Goal: Task Accomplishment & Management: Complete application form

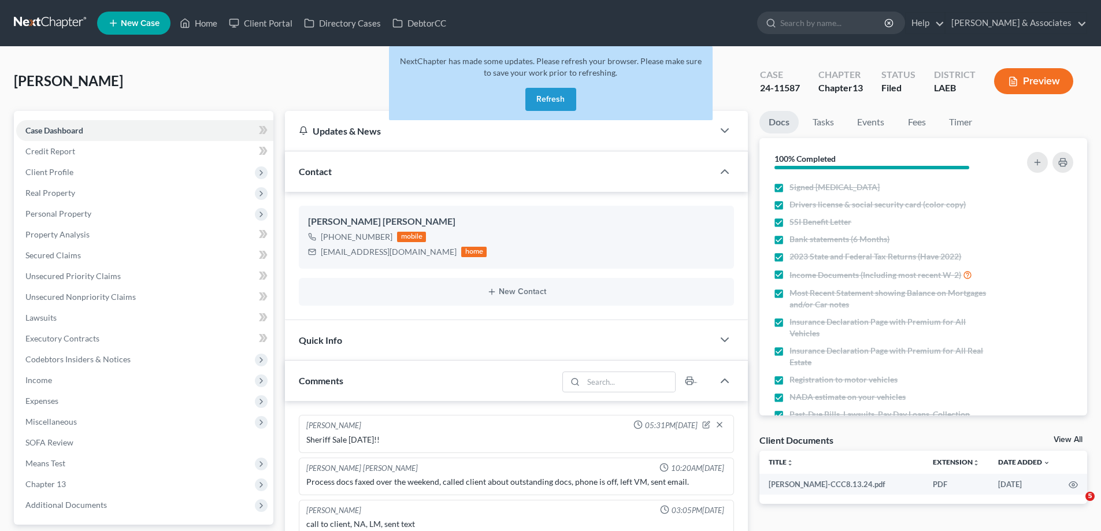
select select "0"
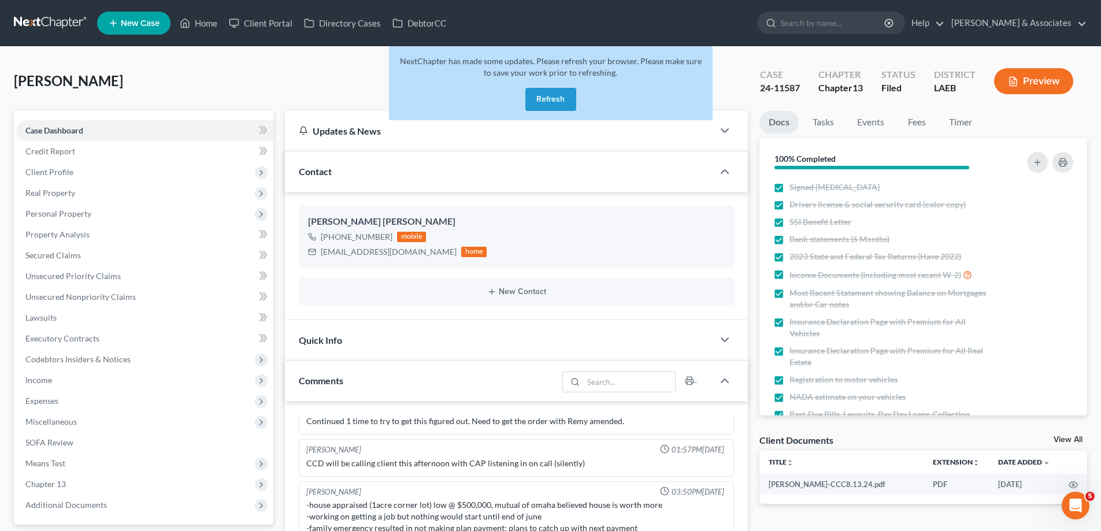
click at [45, 18] on link at bounding box center [51, 23] width 74 height 21
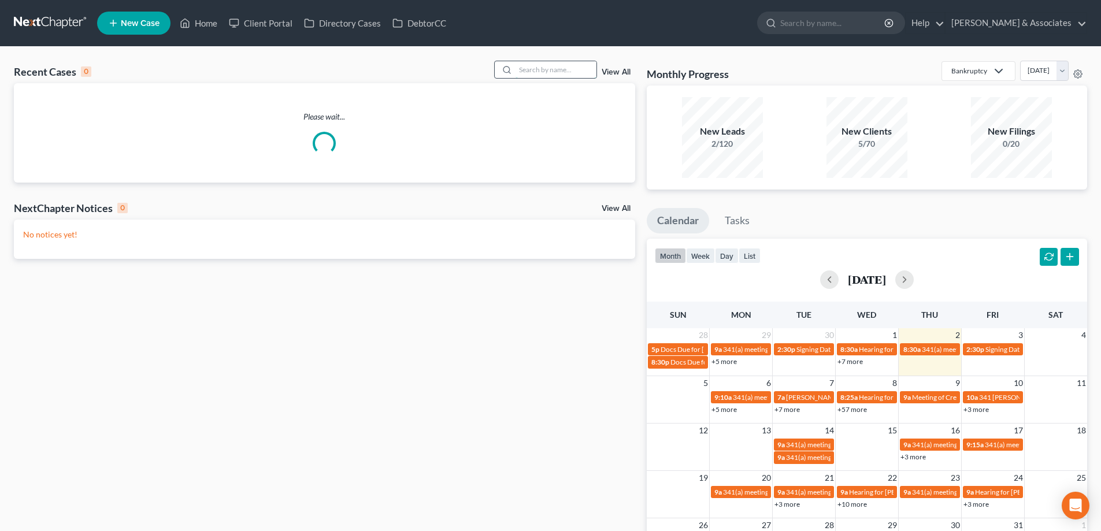
click at [533, 69] on input "search" at bounding box center [555, 69] width 81 height 17
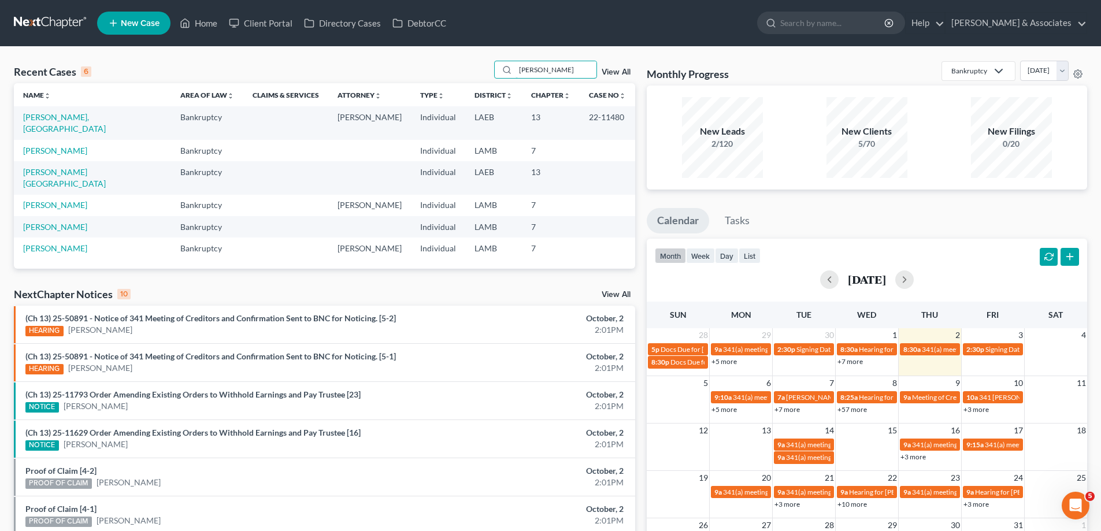
type input "[PERSON_NAME]"
click at [137, 16] on link "New Case" at bounding box center [133, 23] width 73 height 23
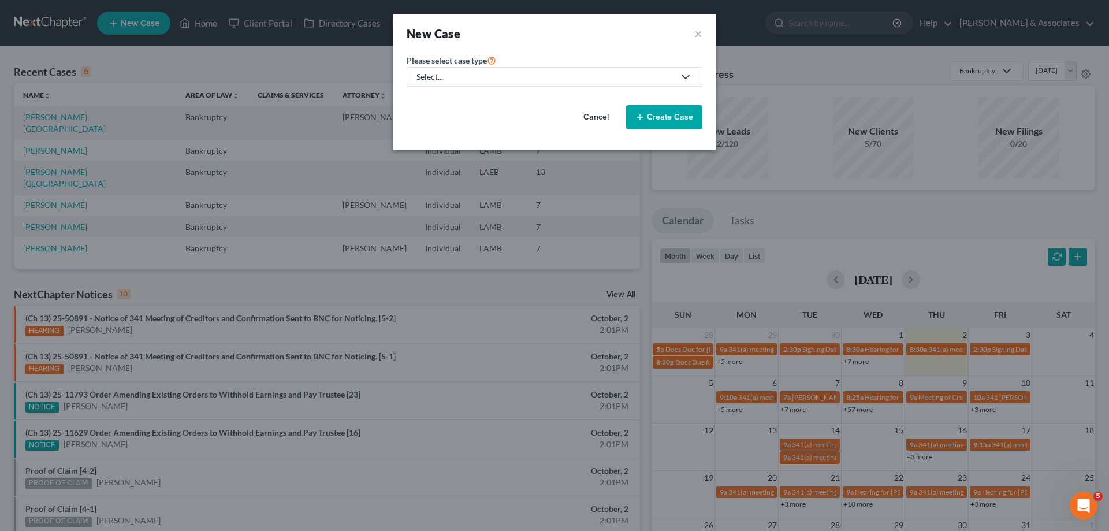
click at [581, 81] on div "Select..." at bounding box center [546, 77] width 258 height 12
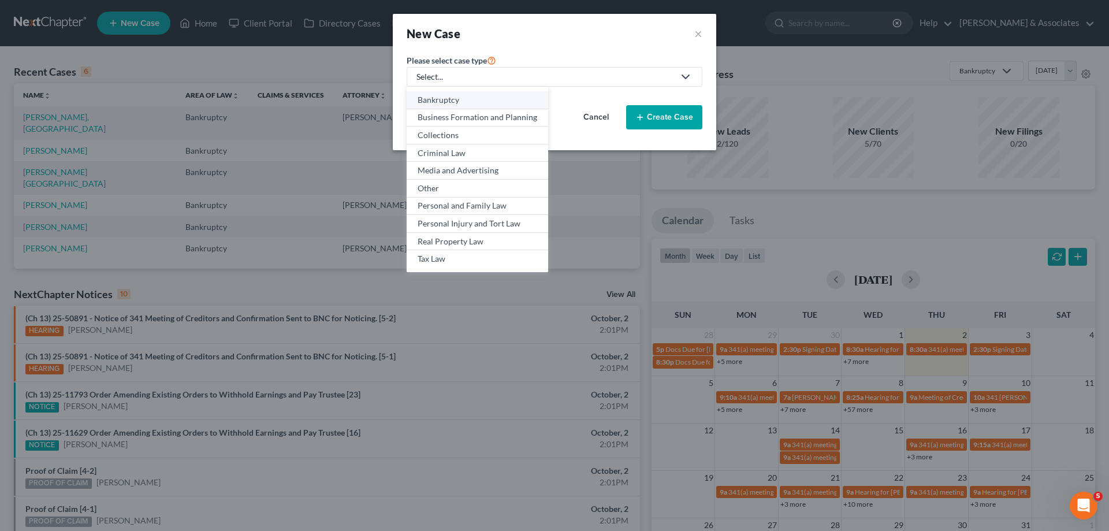
click at [429, 92] on link "Bankruptcy" at bounding box center [478, 100] width 142 height 18
select select "35"
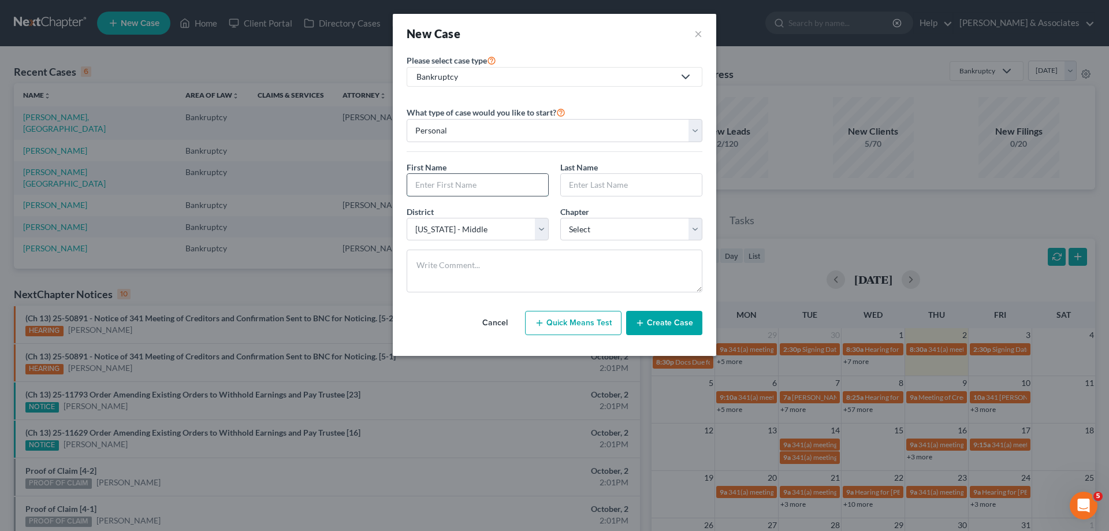
click at [444, 191] on input "text" at bounding box center [477, 185] width 141 height 22
type input "Meozha"
type input "[PERSON_NAME]"
select select "3"
click at [668, 318] on button "Create Case" at bounding box center [664, 323] width 76 height 24
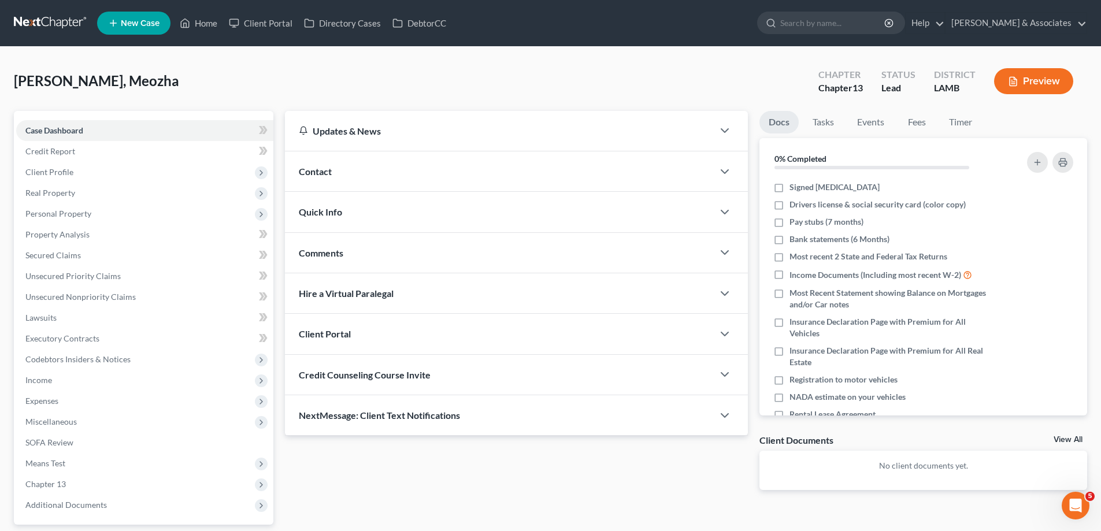
click at [428, 163] on div "Contact" at bounding box center [499, 171] width 428 height 40
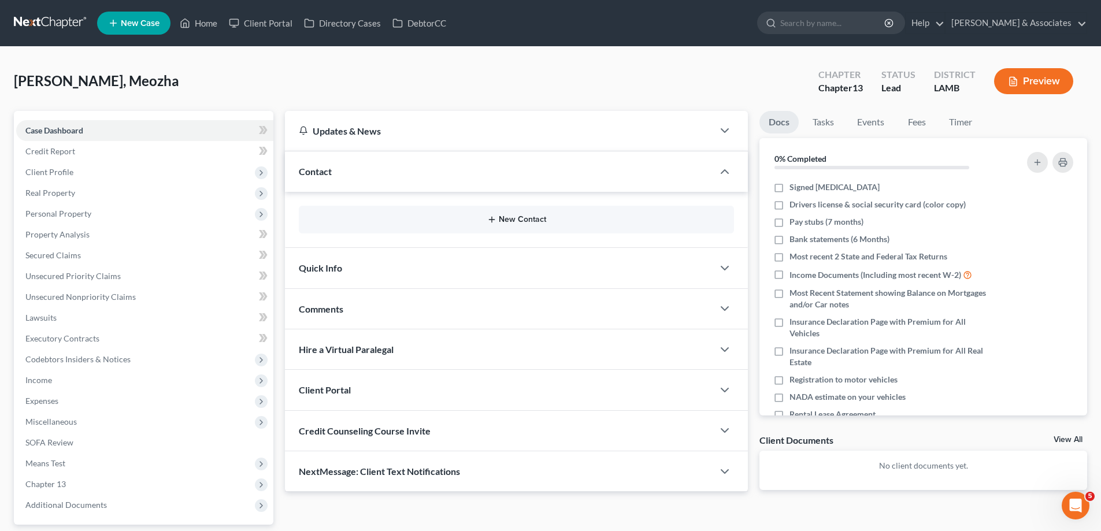
click at [465, 221] on button "New Contact" at bounding box center [516, 219] width 417 height 9
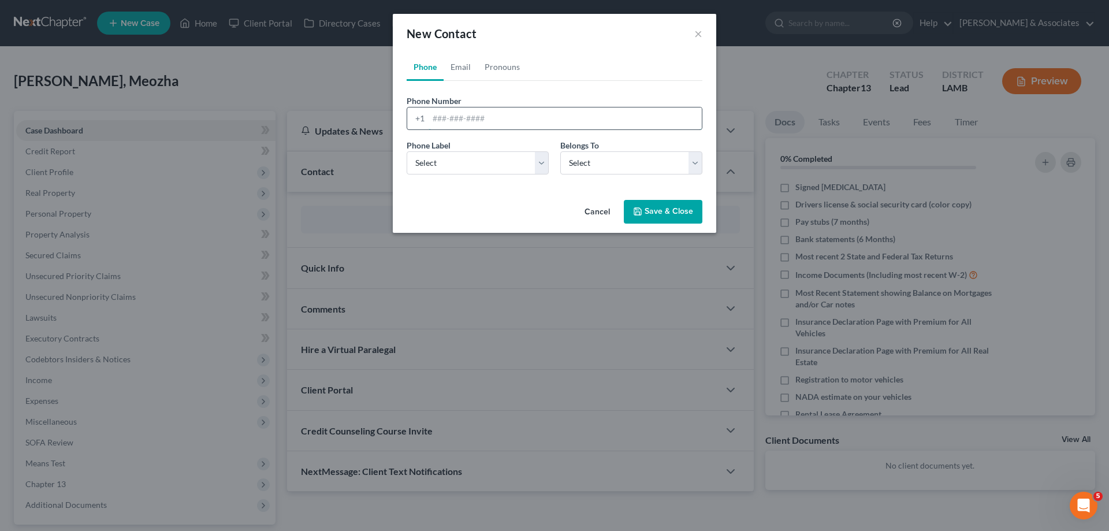
click at [447, 111] on input "tel" at bounding box center [565, 118] width 273 height 22
paste input "[PHONE_NUMBER]"
type input "[PHONE_NUMBER]"
click at [440, 160] on select "Select Mobile Home Work Other" at bounding box center [478, 162] width 142 height 23
select select "0"
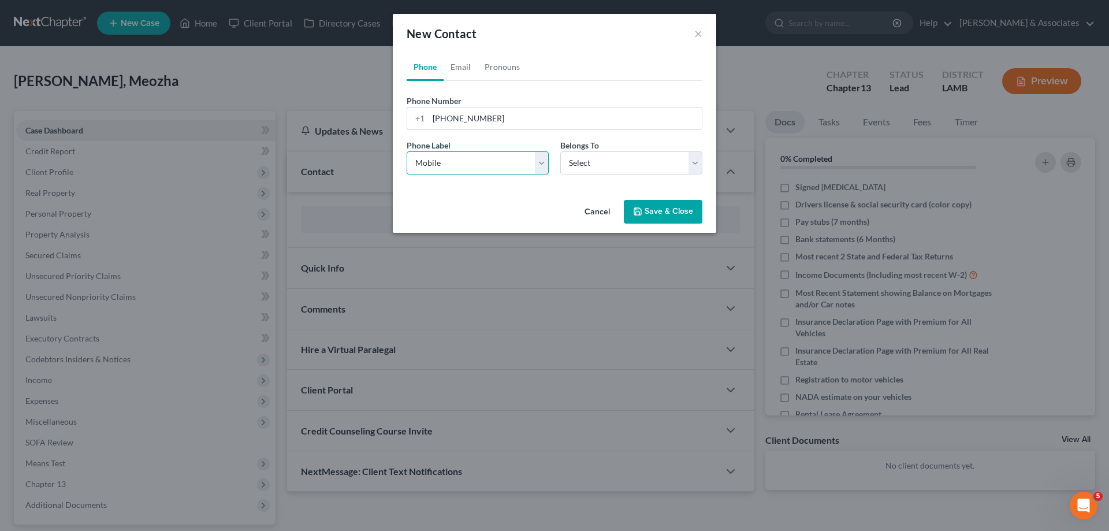
click at [407, 151] on select "Select Mobile Home Work Other" at bounding box center [478, 162] width 142 height 23
click at [586, 170] on select "Select Client Other" at bounding box center [631, 162] width 142 height 23
select select "0"
click at [560, 151] on select "Select Client Other" at bounding box center [631, 162] width 142 height 23
select select "0"
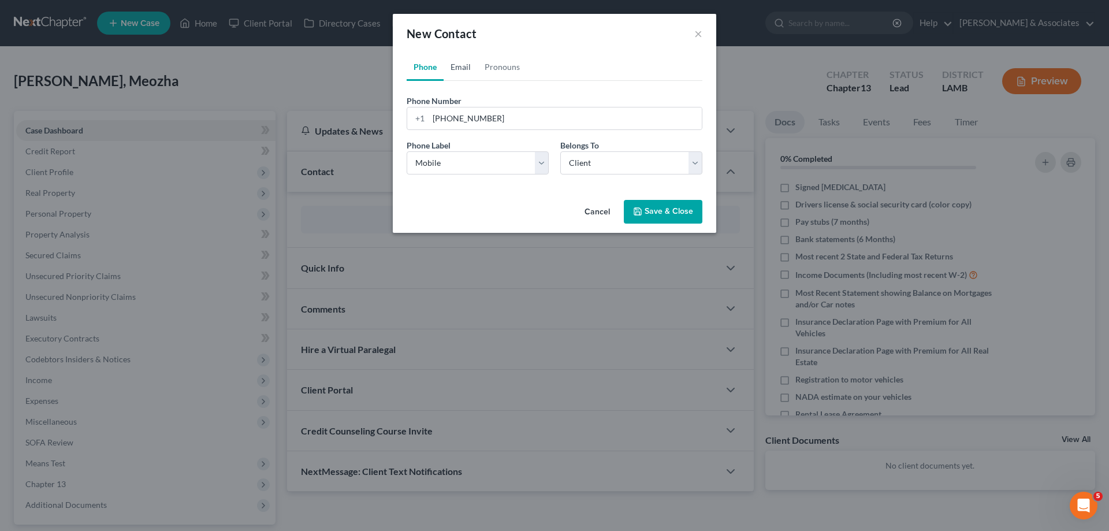
click at [454, 68] on link "Email" at bounding box center [461, 67] width 34 height 28
click at [537, 111] on input "email" at bounding box center [565, 118] width 273 height 22
paste input "[EMAIL_ADDRESS][DOMAIN_NAME]"
type input "[EMAIL_ADDRESS][DOMAIN_NAME]"
drag, startPoint x: 447, startPoint y: 161, endPoint x: 448, endPoint y: 174, distance: 13.3
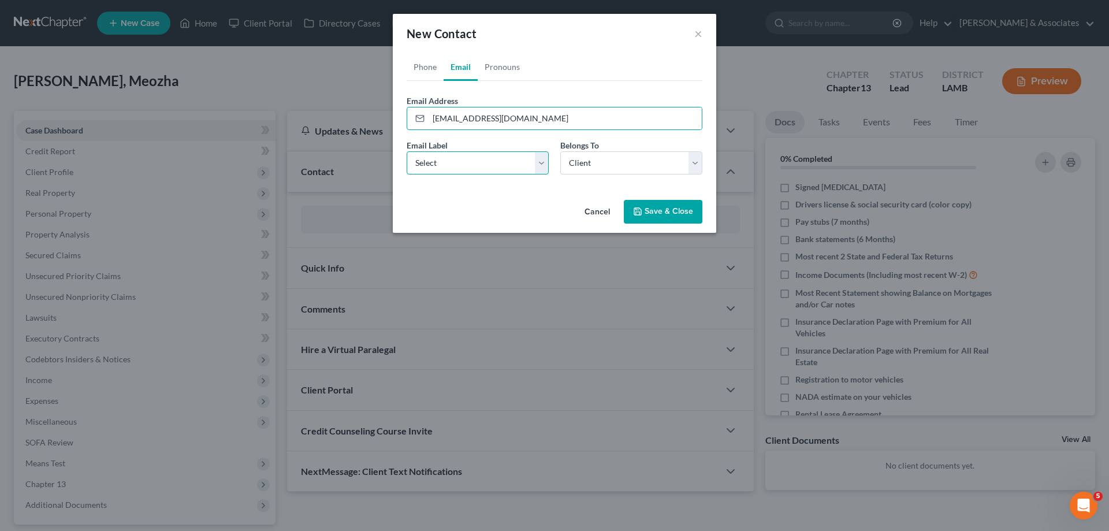
click at [446, 162] on select "Select Home Work Other" at bounding box center [478, 162] width 142 height 23
select select "0"
click at [407, 151] on select "Select Home Work Other" at bounding box center [478, 162] width 142 height 23
drag, startPoint x: 637, startPoint y: 166, endPoint x: 631, endPoint y: 174, distance: 9.5
click at [637, 166] on select "Select Client Other" at bounding box center [631, 162] width 142 height 23
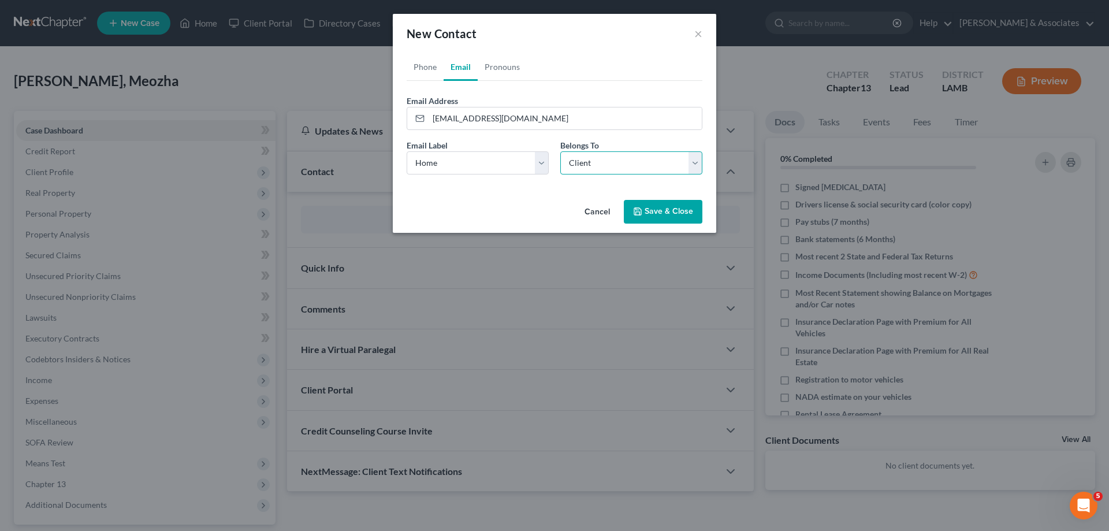
click at [560, 151] on select "Select Client Other" at bounding box center [631, 162] width 142 height 23
click at [671, 211] on button "Save & Close" at bounding box center [663, 212] width 79 height 24
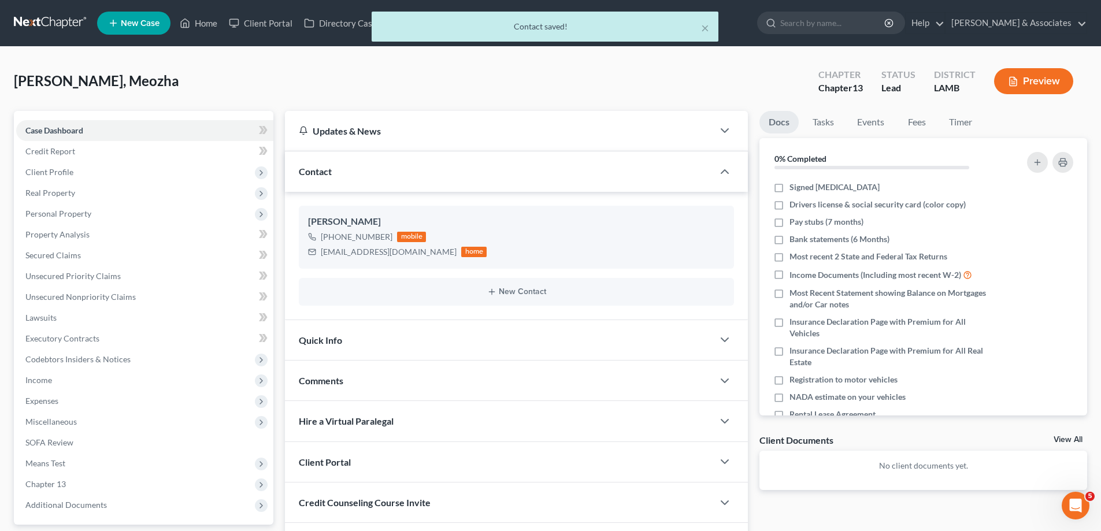
drag, startPoint x: 499, startPoint y: 386, endPoint x: 551, endPoint y: 377, distance: 52.7
click at [499, 386] on div "Comments" at bounding box center [499, 380] width 428 height 40
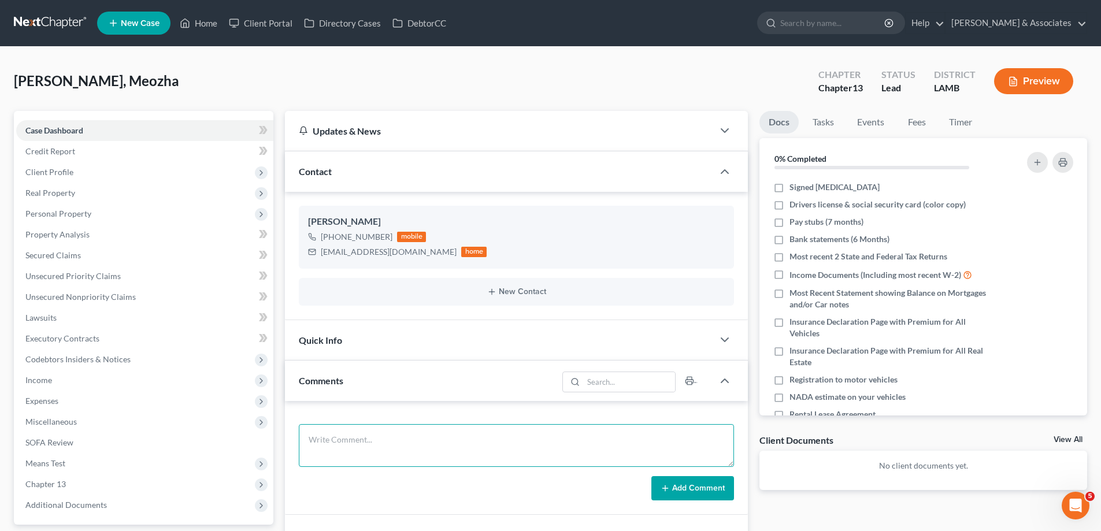
drag, startPoint x: 362, startPoint y: 438, endPoint x: 414, endPoint y: 438, distance: 52.0
click at [362, 438] on textarea at bounding box center [516, 445] width 435 height 43
paste textarea "did updated eval on Meozha, 27000 behind on Home, has a kia she bought [DATE] 3…"
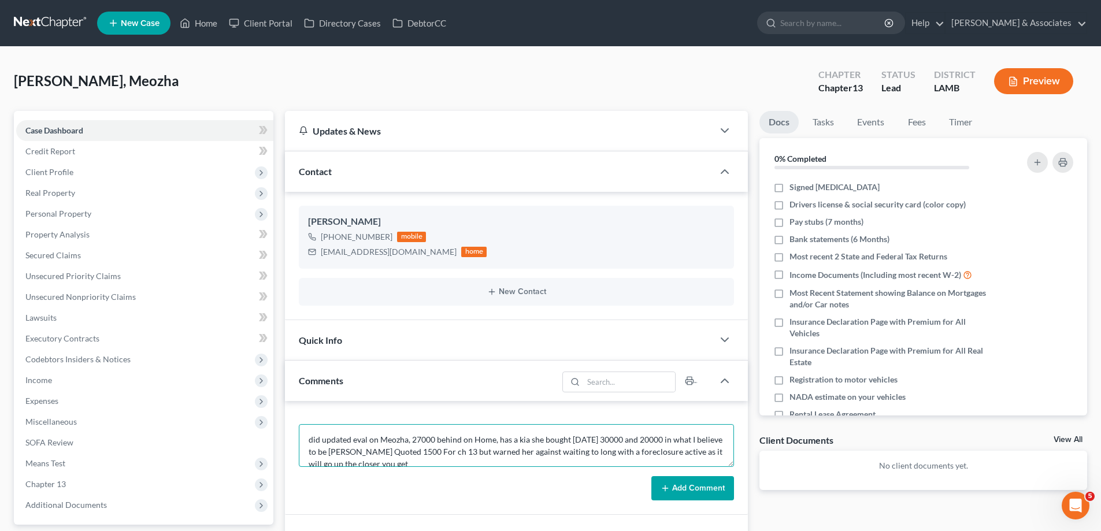
scroll to position [3, 0]
type textarea "did updated eval on Meozha, 27000 behind on Home, has a kia she bought [DATE] 3…"
click at [715, 481] on button "Add Comment" at bounding box center [692, 488] width 83 height 24
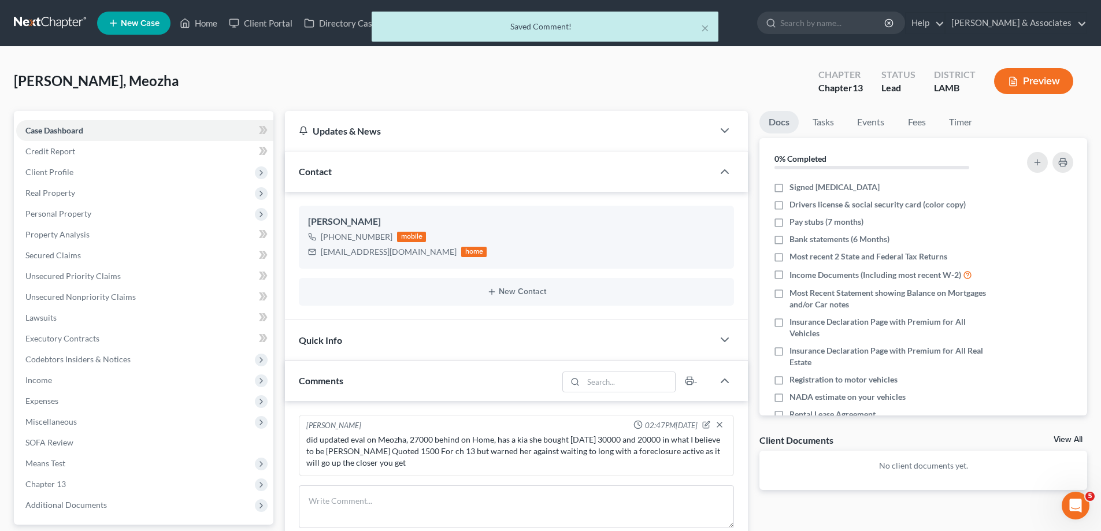
scroll to position [0, 0]
click at [1069, 440] on link "View All" at bounding box center [1067, 440] width 29 height 8
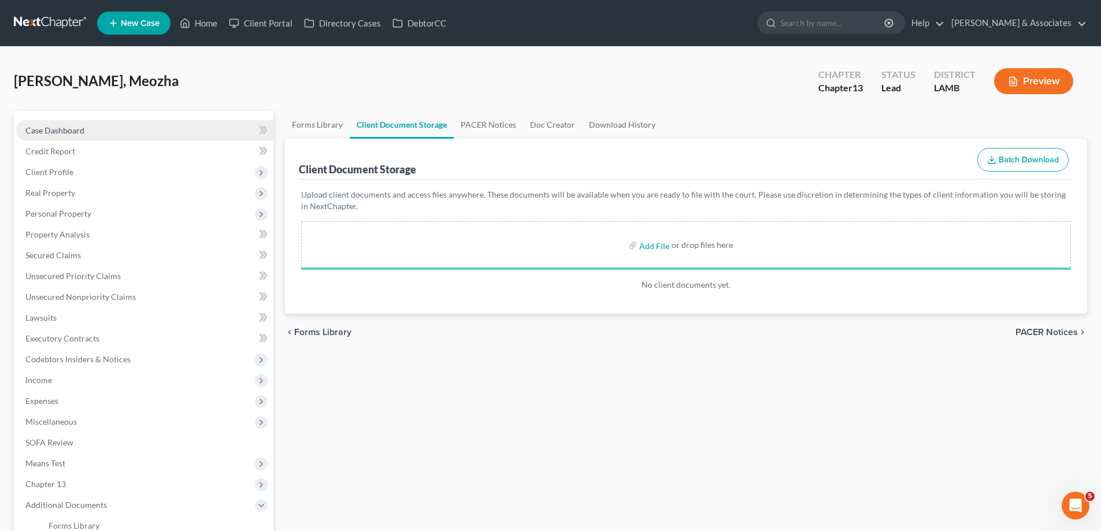
click at [58, 124] on link "Case Dashboard" at bounding box center [144, 130] width 257 height 21
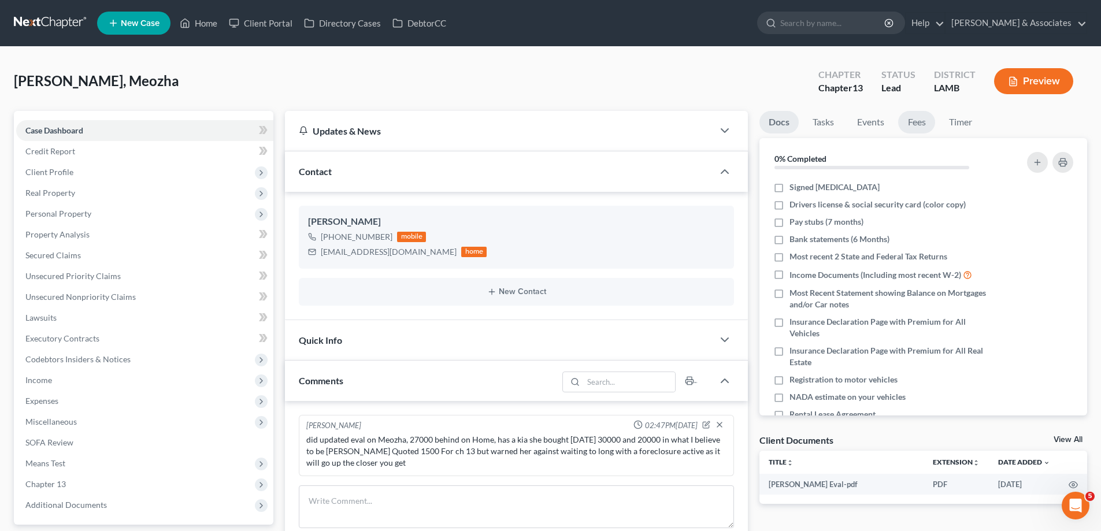
click at [917, 116] on link "Fees" at bounding box center [916, 122] width 37 height 23
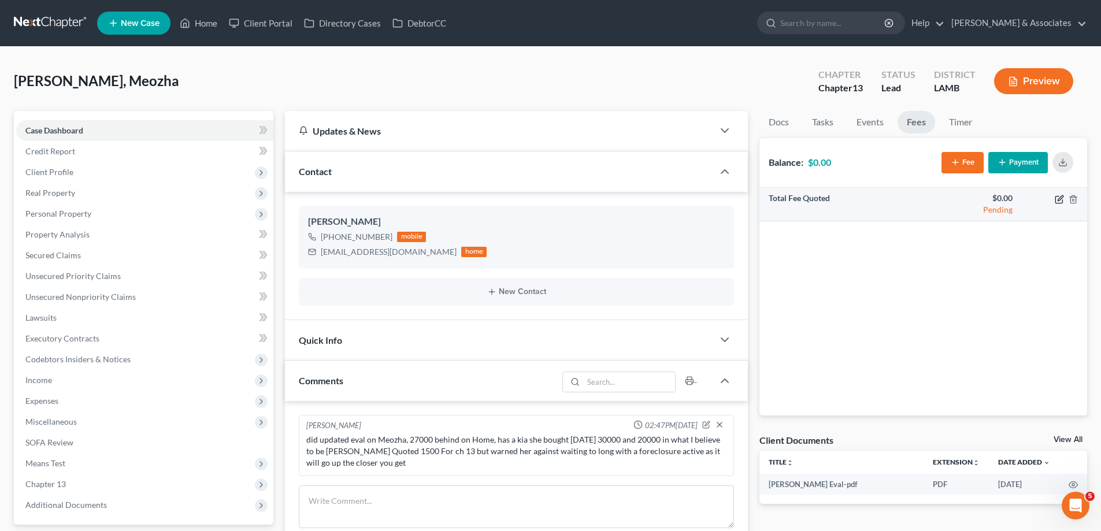
click at [1062, 196] on icon "button" at bounding box center [1059, 197] width 5 height 5
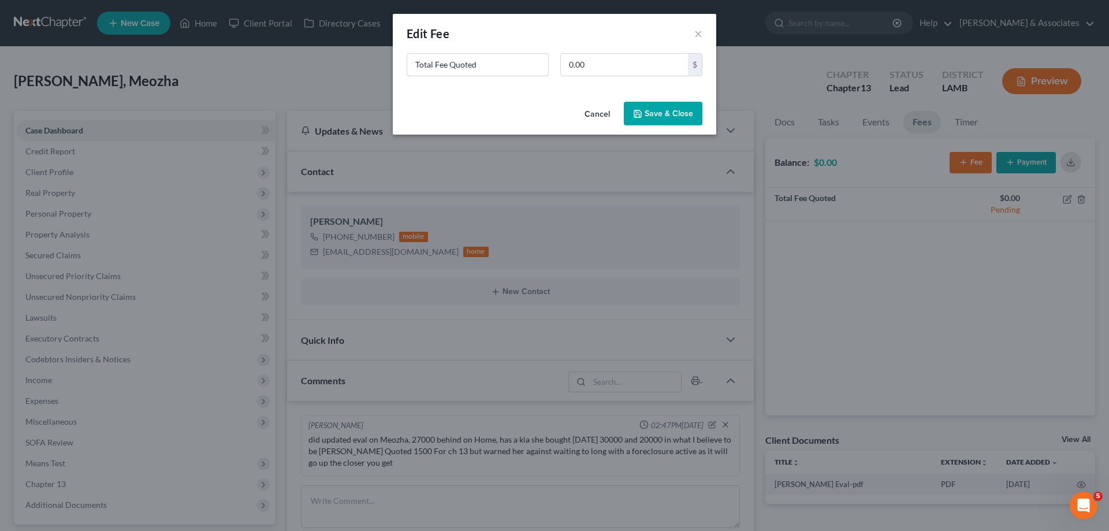
drag, startPoint x: 495, startPoint y: 69, endPoint x: 158, endPoint y: 51, distance: 337.8
click at [199, 60] on div "New Fee Edit Fee × Total Fee Quoted 0.00 $ Cancel Save & Close" at bounding box center [554, 265] width 1109 height 531
type input "ch 13"
type input "1,500"
click at [673, 105] on button "Save & Close" at bounding box center [663, 114] width 79 height 24
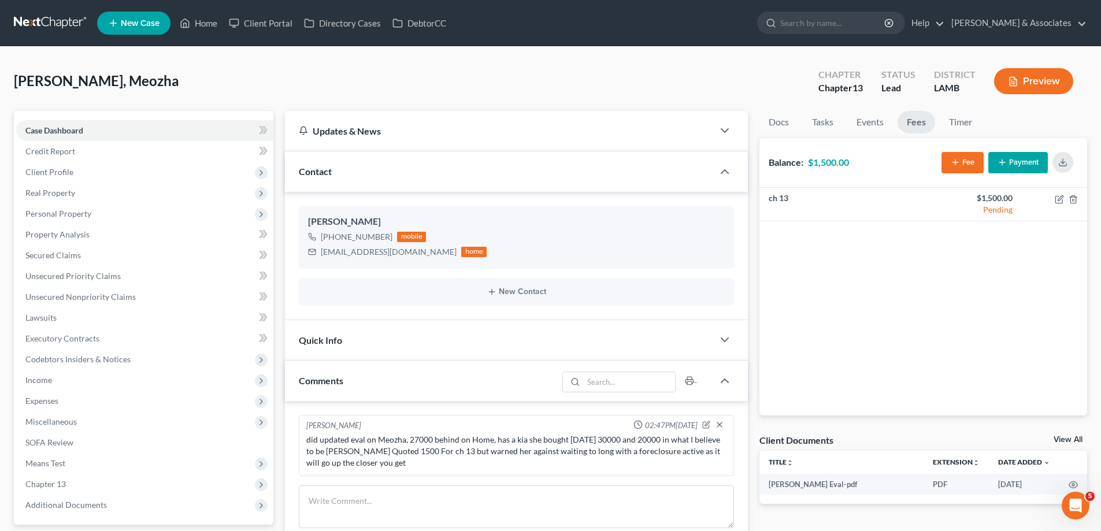
click at [128, 29] on link "New Case" at bounding box center [133, 23] width 73 height 23
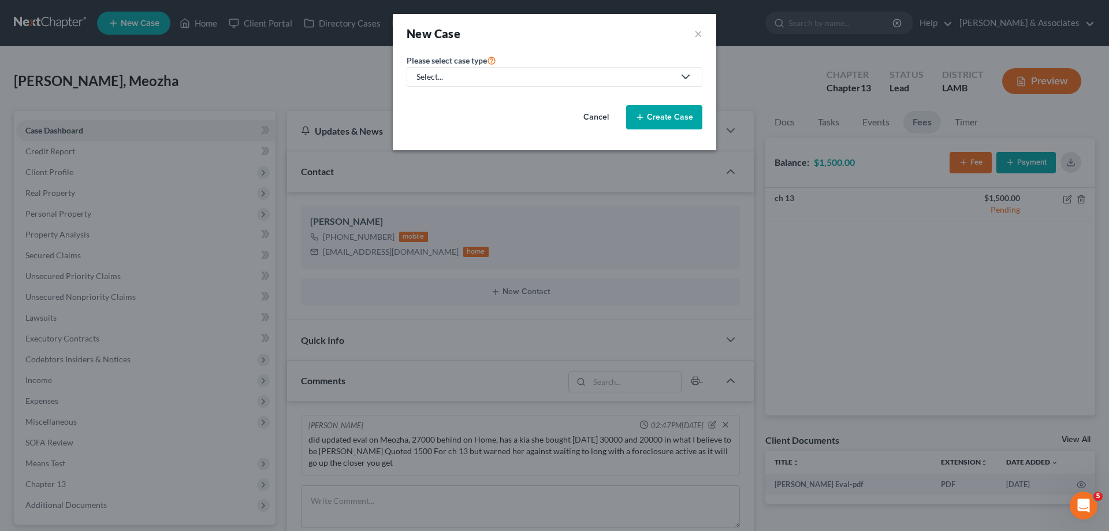
click at [563, 81] on div "Select..." at bounding box center [546, 77] width 258 height 12
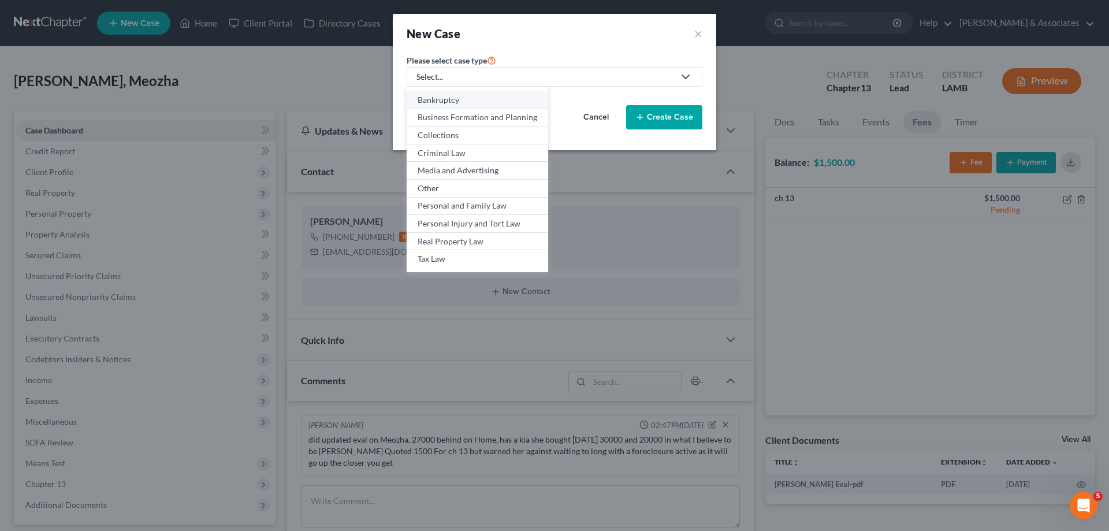
click at [455, 97] on div "Bankruptcy" at bounding box center [478, 100] width 120 height 12
select select "35"
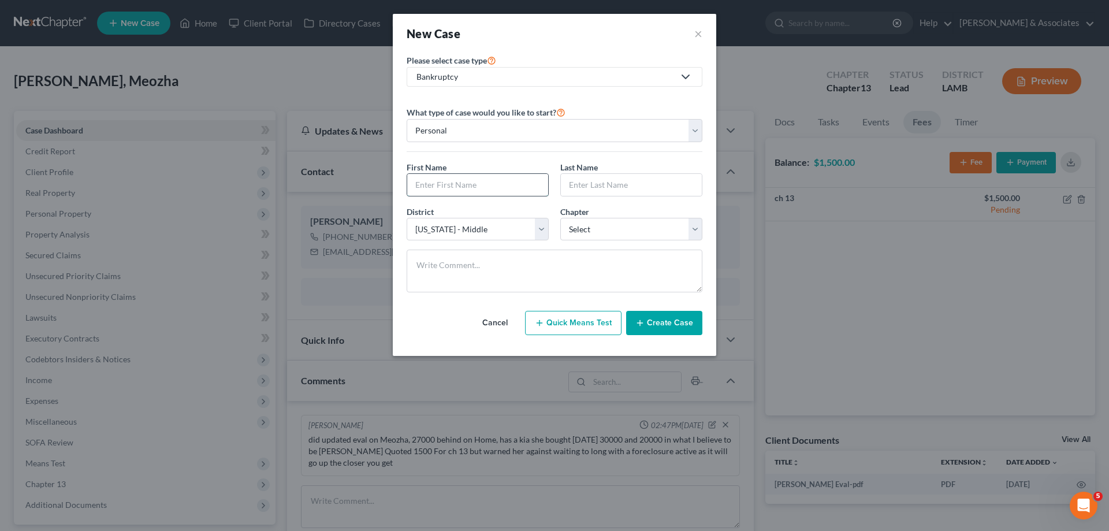
click at [480, 176] on input "text" at bounding box center [477, 185] width 141 height 22
type input "[PERSON_NAME]"
click at [639, 236] on select "Select 7 11 12 13" at bounding box center [631, 229] width 142 height 23
select select "3"
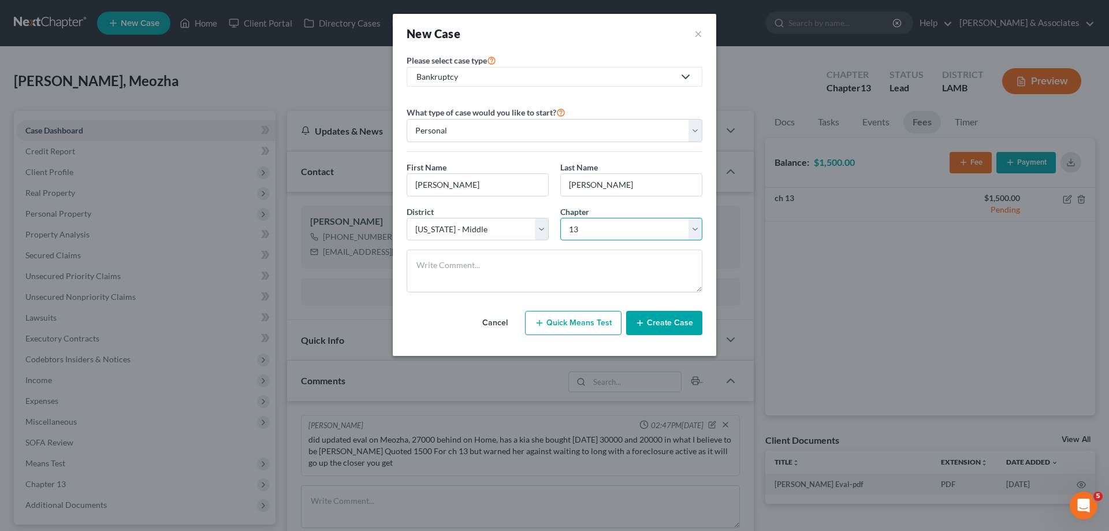
click at [560, 218] on select "Select 7 11 12 13" at bounding box center [631, 229] width 142 height 23
click at [692, 319] on button "Create Case" at bounding box center [664, 323] width 76 height 24
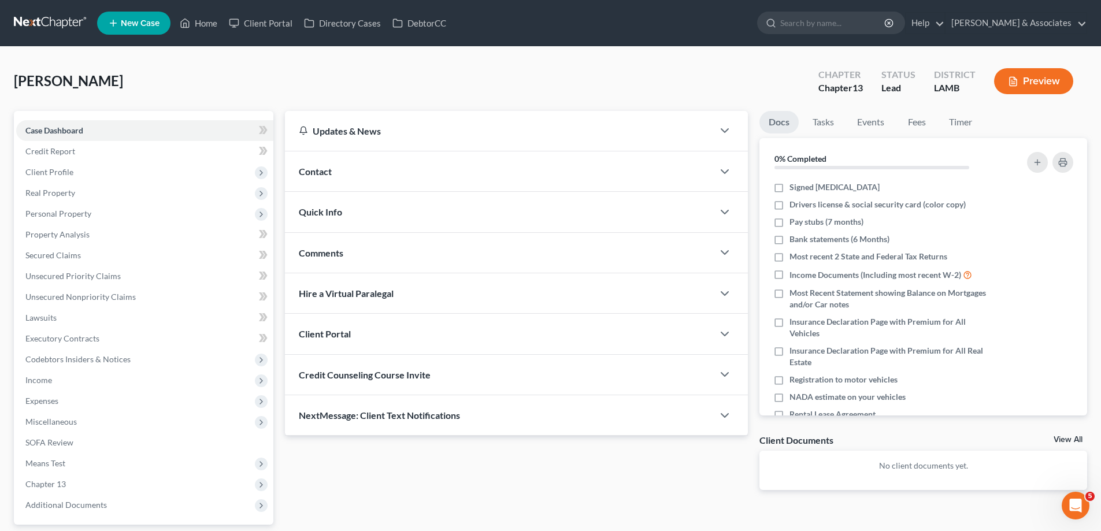
click at [445, 167] on div "Contact" at bounding box center [499, 171] width 428 height 40
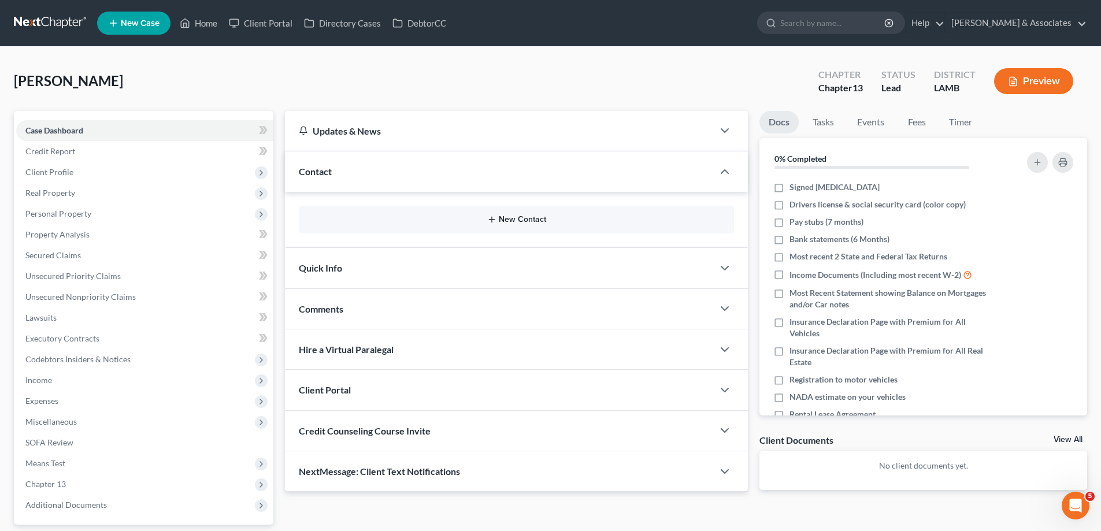
click at [523, 218] on button "New Contact" at bounding box center [516, 219] width 417 height 9
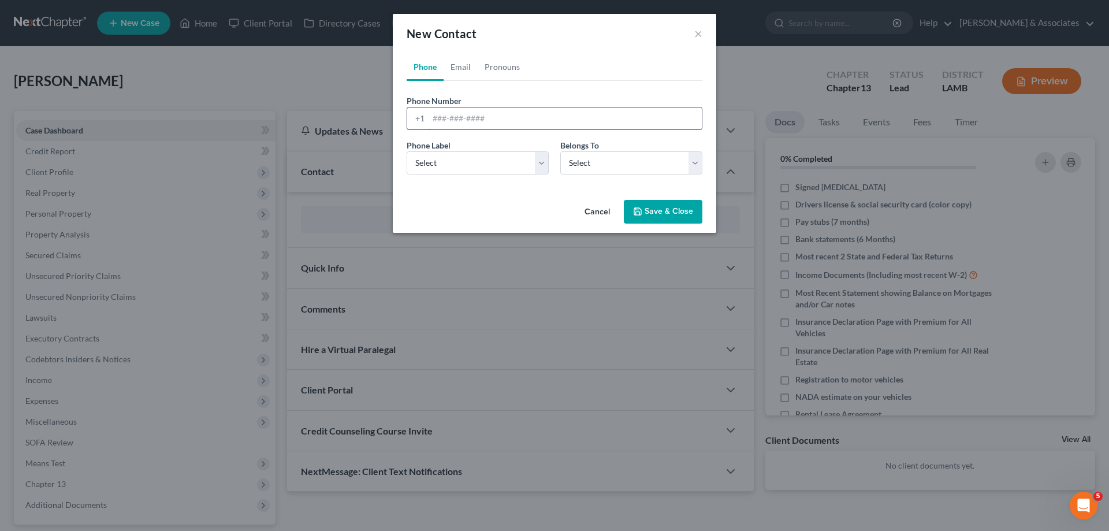
click at [437, 120] on input "tel" at bounding box center [565, 118] width 273 height 22
paste input "[PHONE_NUMBER]"
type input "[PHONE_NUMBER]"
click at [438, 159] on select "Select Mobile Home Work Other" at bounding box center [478, 162] width 142 height 23
select select "0"
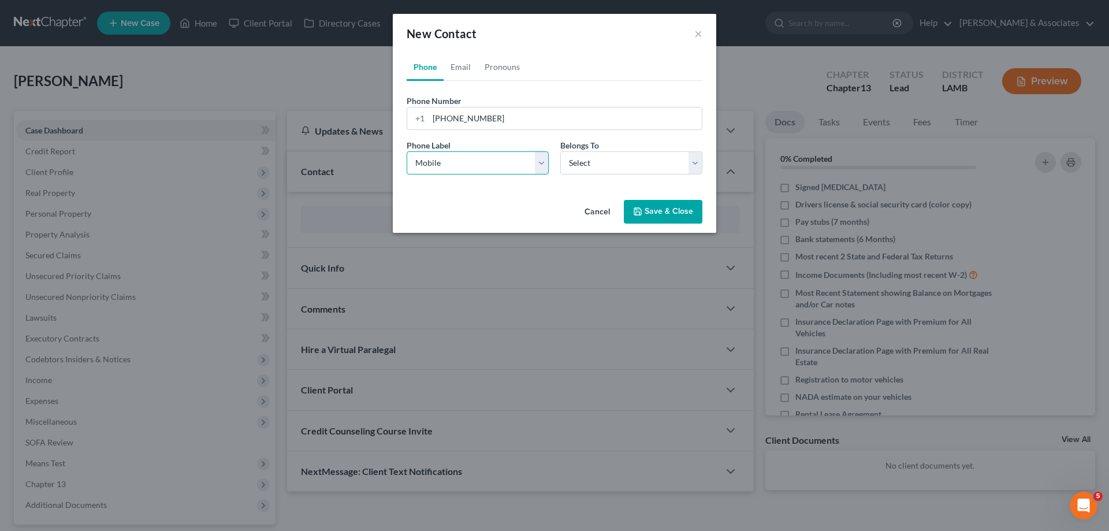
click at [407, 151] on select "Select Mobile Home Work Other" at bounding box center [478, 162] width 142 height 23
click at [666, 166] on select "Select Client Other" at bounding box center [631, 162] width 142 height 23
select select "0"
click at [560, 151] on select "Select Client Other" at bounding box center [631, 162] width 142 height 23
select select "0"
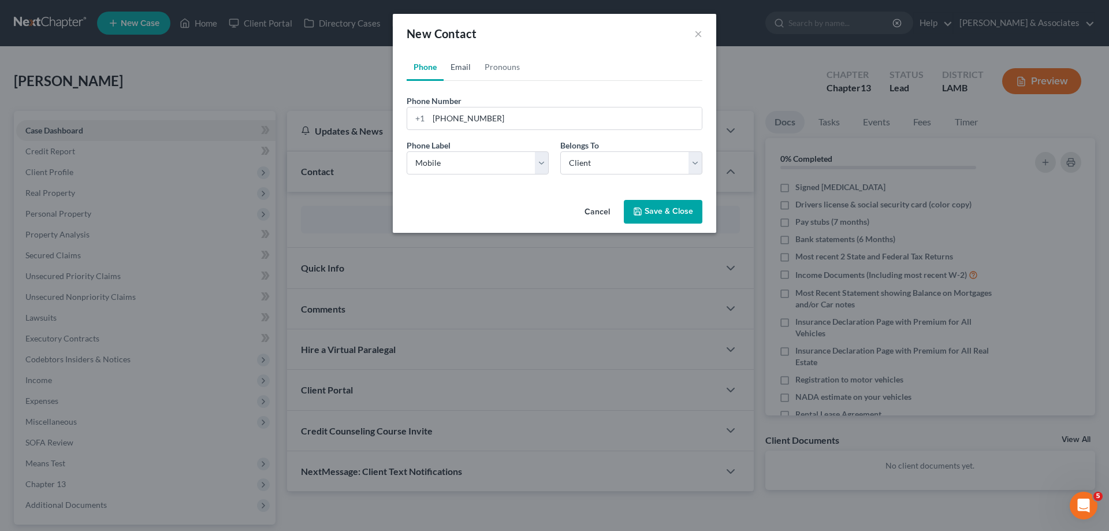
click at [460, 62] on link "Email" at bounding box center [461, 67] width 34 height 28
click at [505, 105] on div "Email Address" at bounding box center [555, 112] width 296 height 35
click at [473, 112] on input "email" at bounding box center [565, 118] width 273 height 22
paste input "[EMAIL_ADDRESS][DOMAIN_NAME]"
type input "[EMAIL_ADDRESS][DOMAIN_NAME]"
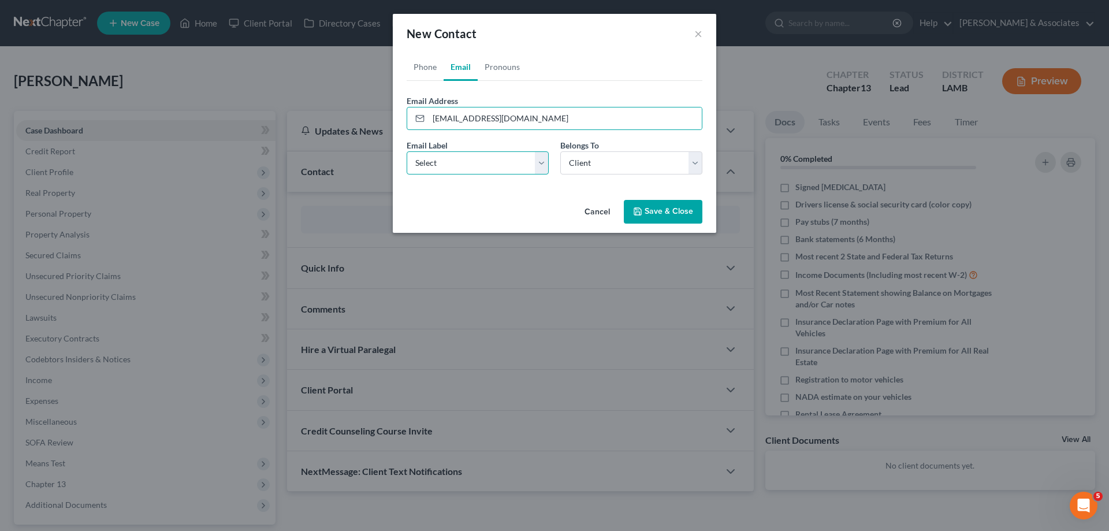
drag, startPoint x: 449, startPoint y: 164, endPoint x: 456, endPoint y: 173, distance: 11.6
click at [451, 164] on select "Select Home Work Other" at bounding box center [478, 162] width 142 height 23
click at [407, 151] on select "Select Home Work Other" at bounding box center [478, 162] width 142 height 23
click at [480, 163] on select "Select Home Work Other" at bounding box center [478, 162] width 142 height 23
select select "0"
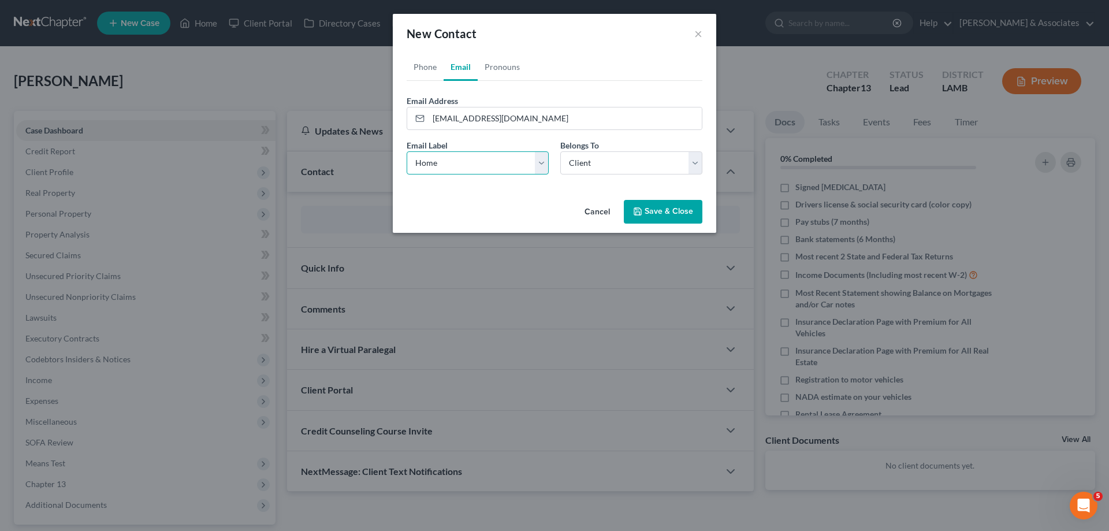
click at [407, 151] on select "Select Home Work Other" at bounding box center [478, 162] width 142 height 23
click at [604, 168] on select "Select Client Other" at bounding box center [631, 162] width 142 height 23
click at [652, 207] on button "Save & Close" at bounding box center [663, 212] width 79 height 24
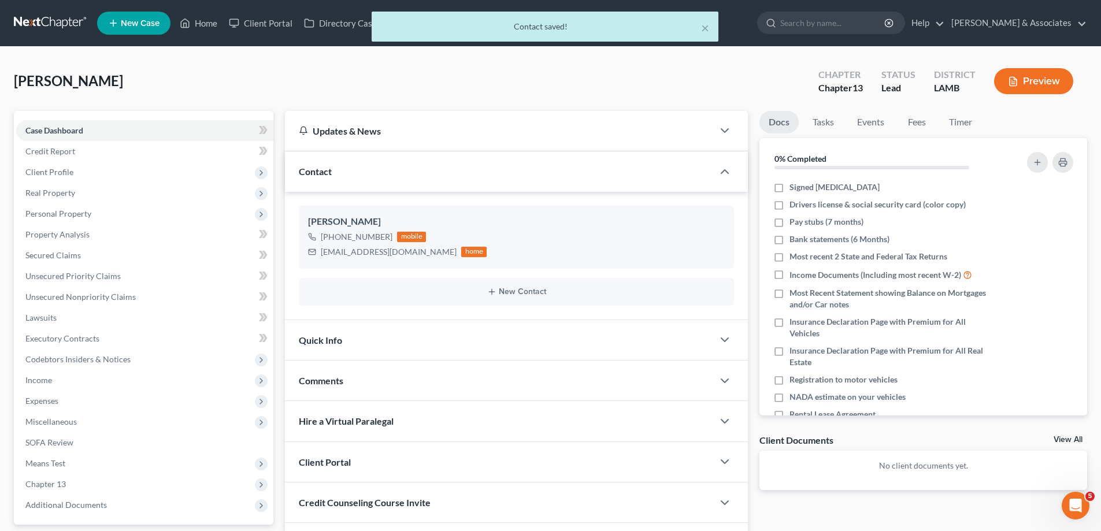
click at [424, 382] on div "Comments" at bounding box center [499, 380] width 428 height 40
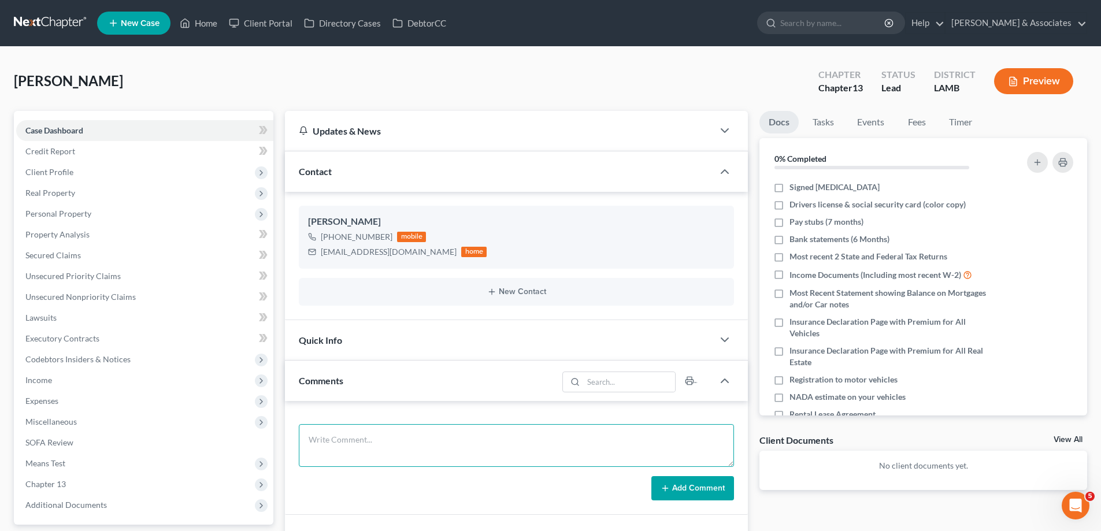
drag, startPoint x: 447, startPoint y: 441, endPoint x: 488, endPoint y: 436, distance: 41.4
click at [447, 441] on textarea at bounding box center [516, 445] width 435 height 43
paste textarea "Did eval, behind 6000 on trailer 18000 on a hyundai, 32000 in [PERSON_NAME], Qu…"
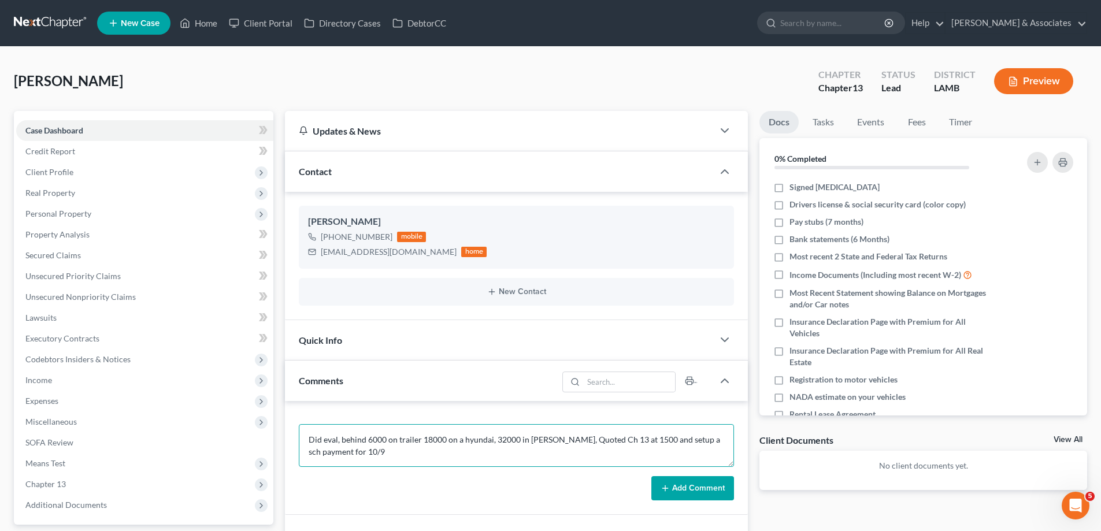
type textarea "Did eval, behind 6000 on trailer 18000 on a hyundai, 32000 in [PERSON_NAME], Qu…"
click at [679, 495] on button "Add Comment" at bounding box center [692, 488] width 83 height 24
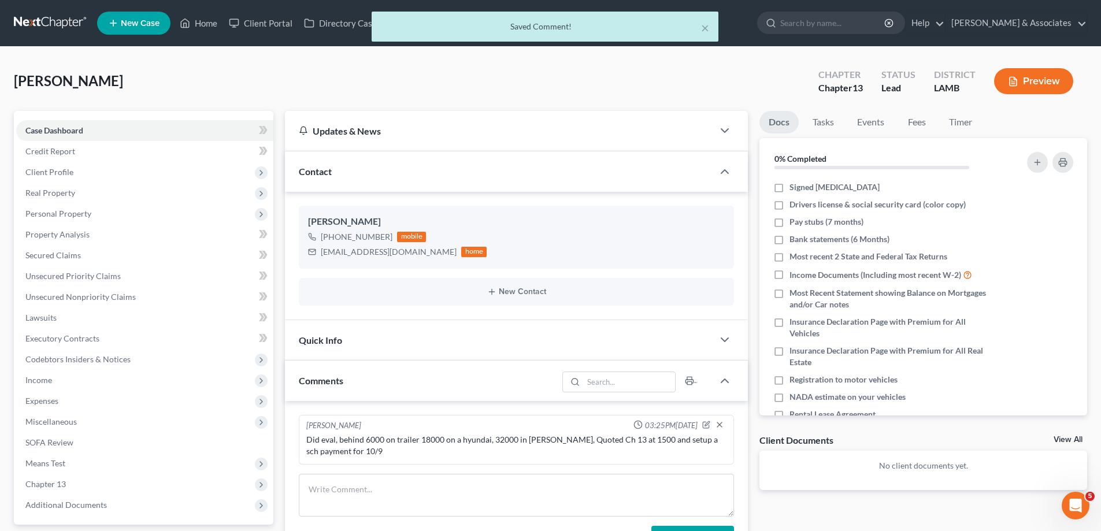
click at [1070, 441] on link "View All" at bounding box center [1067, 440] width 29 height 8
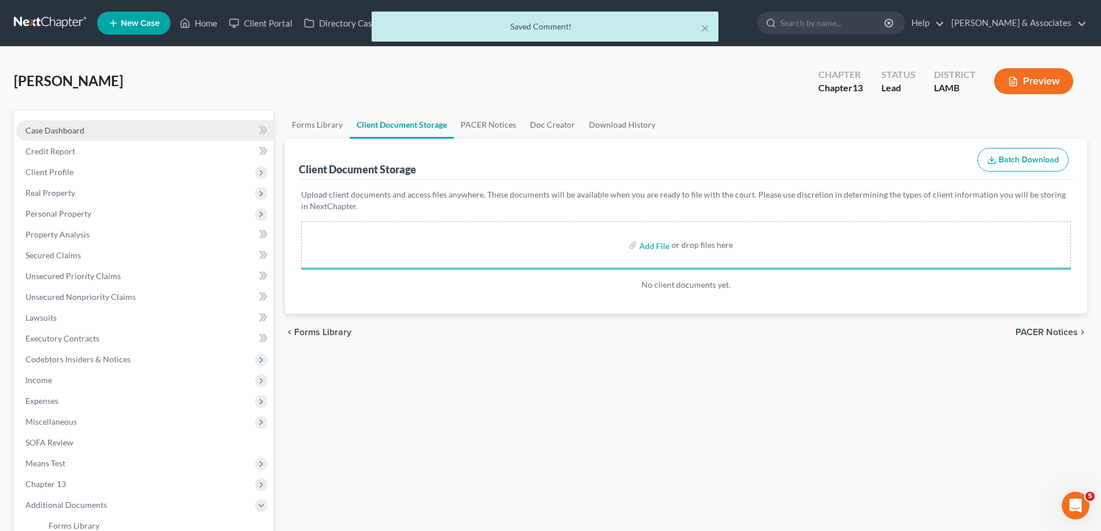
click at [110, 128] on link "Case Dashboard" at bounding box center [144, 130] width 257 height 21
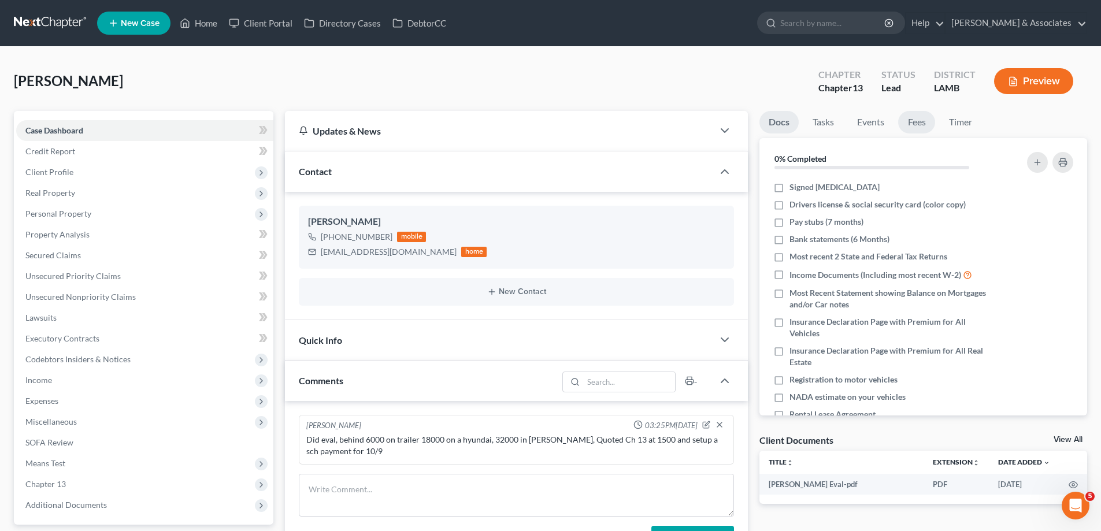
click at [913, 128] on link "Fees" at bounding box center [916, 122] width 37 height 23
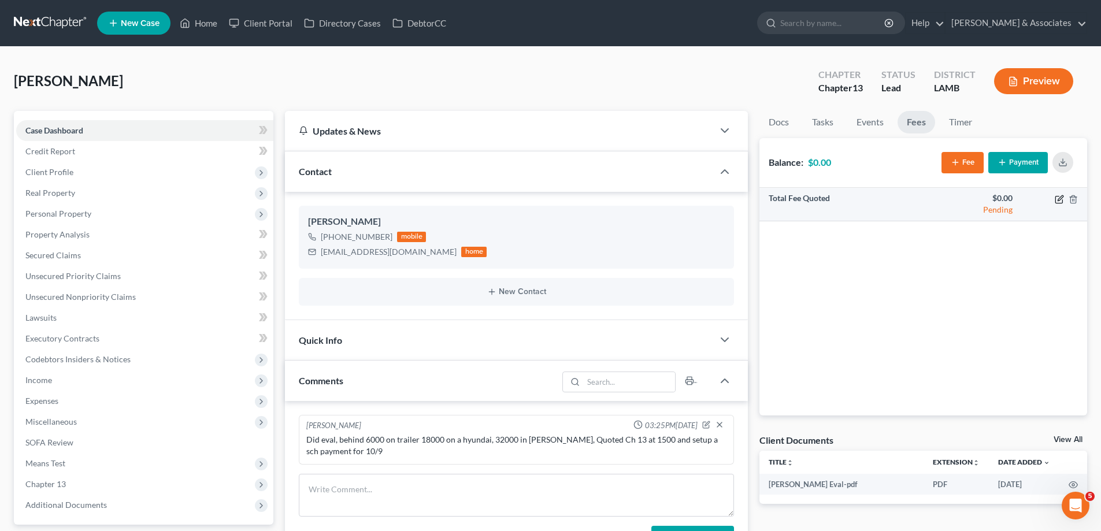
click at [1057, 200] on icon "button" at bounding box center [1058, 199] width 9 height 9
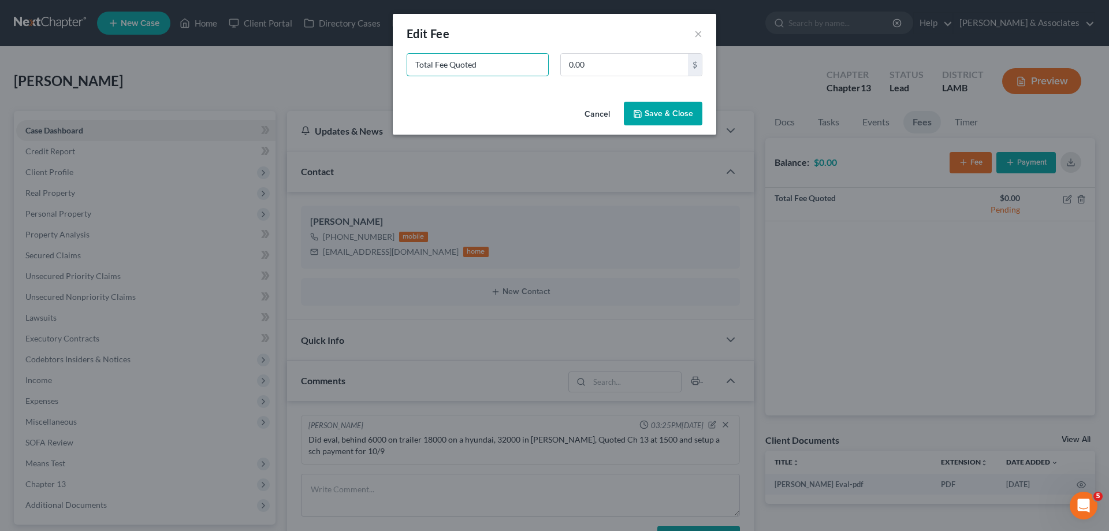
drag, startPoint x: 504, startPoint y: 62, endPoint x: 373, endPoint y: 31, distance: 134.8
click at [419, 64] on input "Total Fee Quoted" at bounding box center [477, 65] width 141 height 22
type input "T"
type input "Ch 13"
type input "1,500"
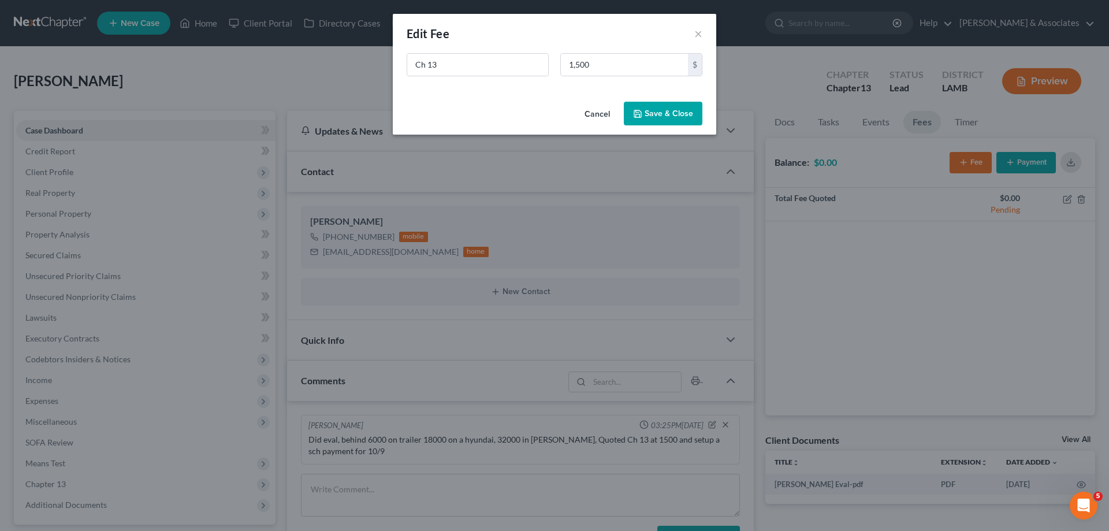
click at [667, 110] on button "Save & Close" at bounding box center [663, 114] width 79 height 24
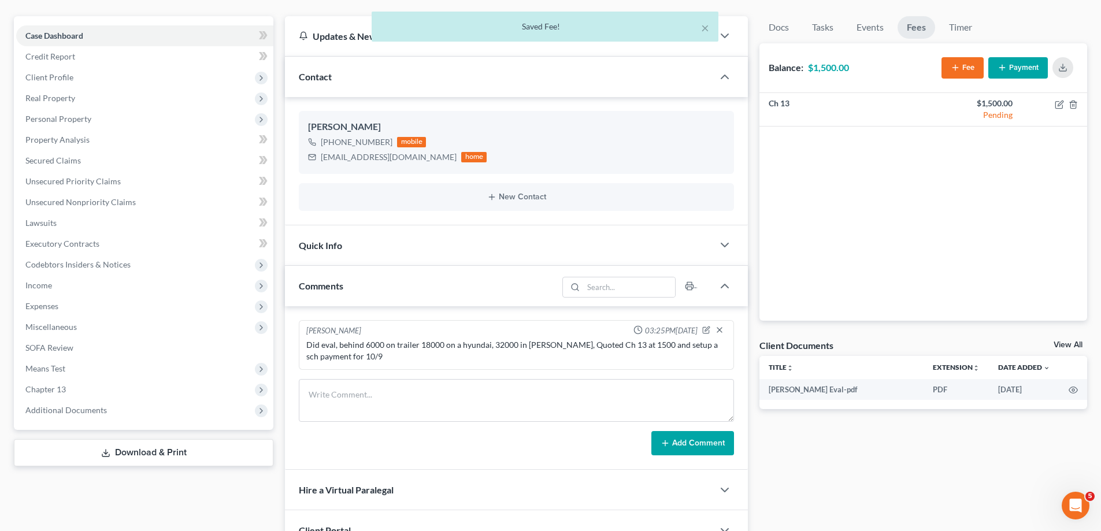
scroll to position [240, 0]
